Goal: Check status: Check status

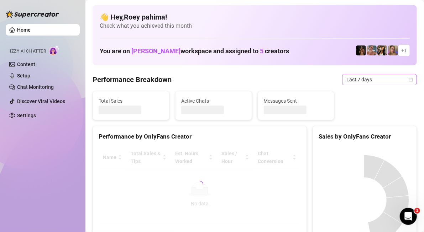
click at [365, 78] on span "Last 7 days" at bounding box center [379, 79] width 66 height 11
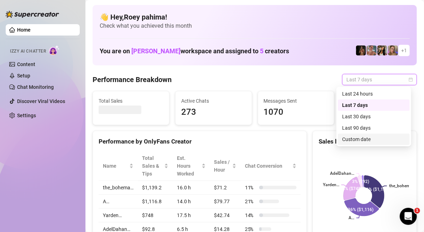
click at [351, 138] on div "Custom date" at bounding box center [373, 140] width 63 height 8
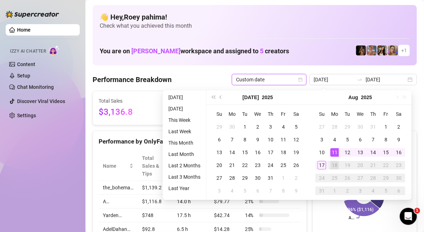
type input "[DATE]"
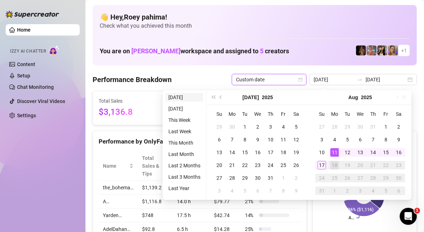
type input "[DATE]"
click at [179, 98] on li "[DATE]" at bounding box center [185, 97] width 38 height 9
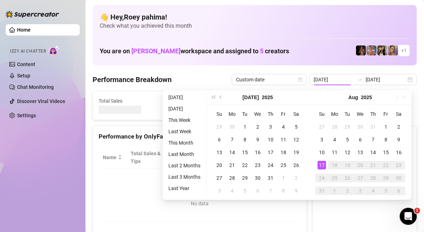
type input "[DATE]"
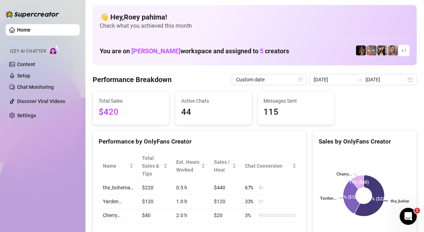
drag, startPoint x: 159, startPoint y: 194, endPoint x: 57, endPoint y: 173, distance: 103.9
click at [57, 173] on div "Home Izzy AI Chatter Content Setup Chat Monitoring Discover Viral Videos Settin…" at bounding box center [43, 113] width 74 height 226
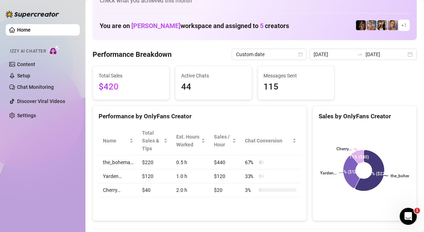
scroll to position [36, 0]
